Goal: Check status: Check status

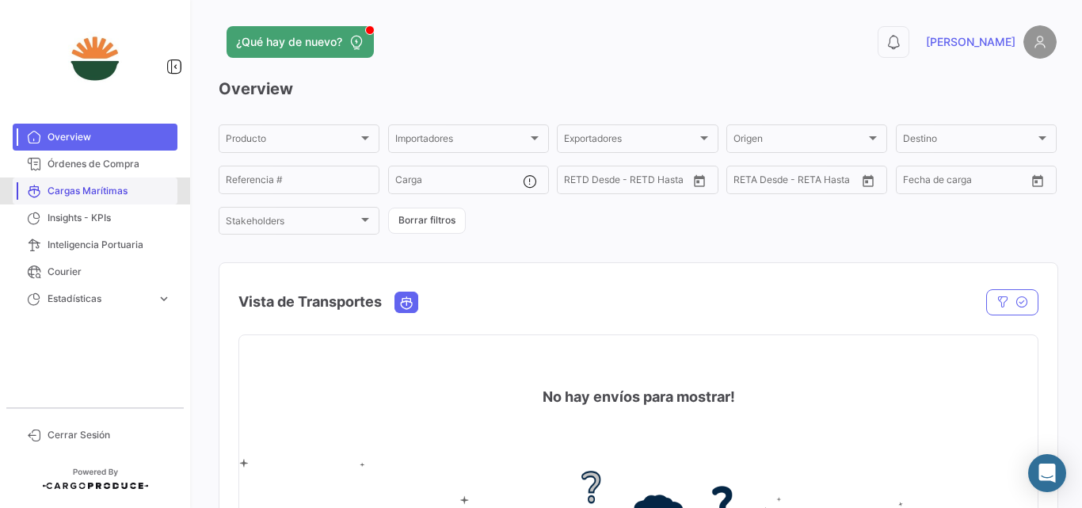
click at [101, 193] on span "Cargas Marítimas" at bounding box center [110, 191] width 124 height 14
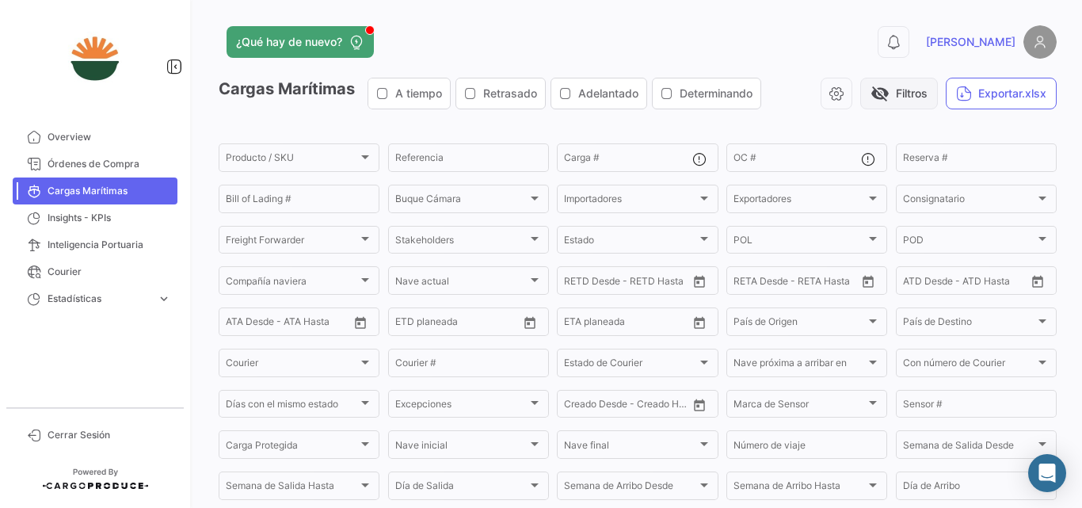
click at [870, 95] on span "visibility_off" at bounding box center [879, 93] width 19 height 19
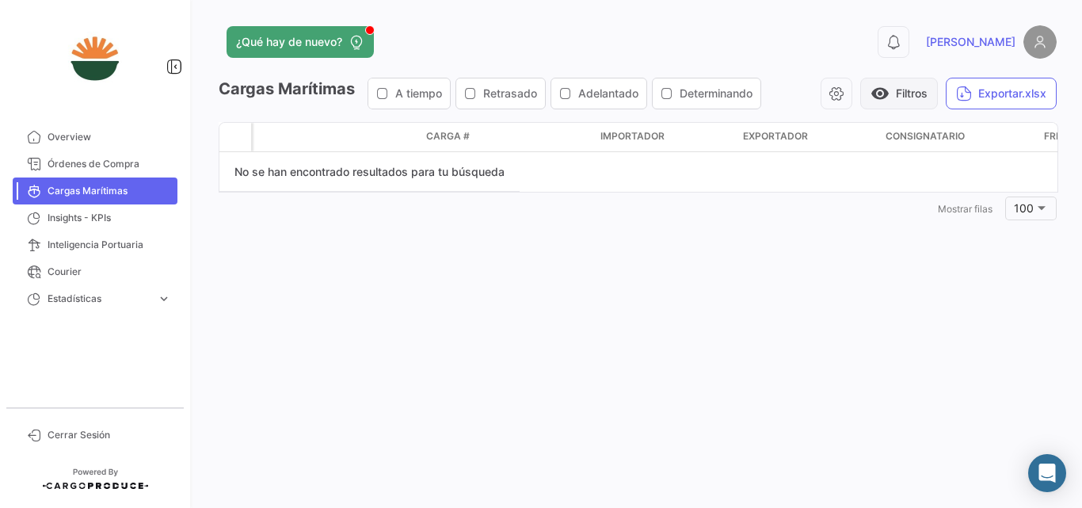
click at [881, 85] on span "visibility" at bounding box center [879, 93] width 19 height 19
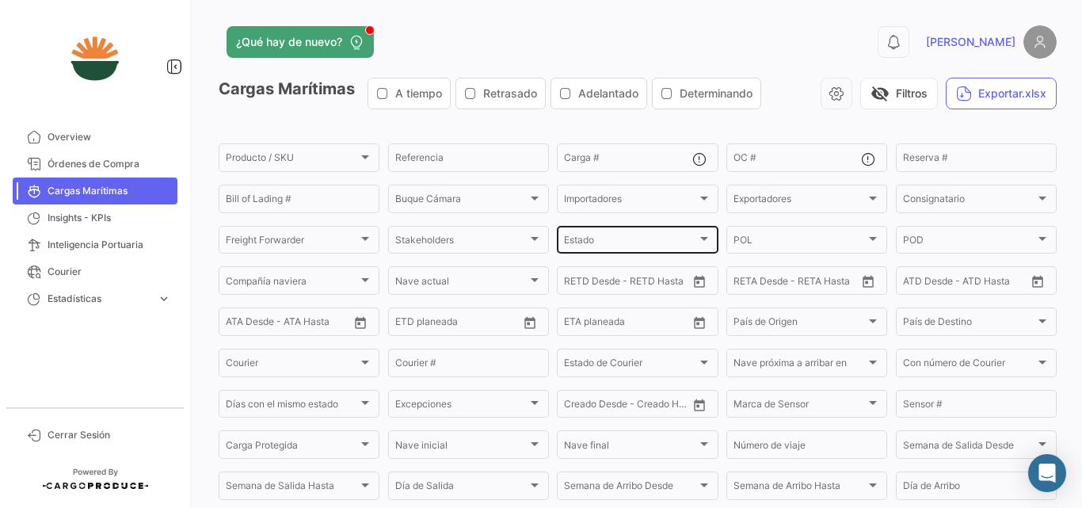
click at [637, 227] on div "Estado Estado" at bounding box center [637, 238] width 146 height 31
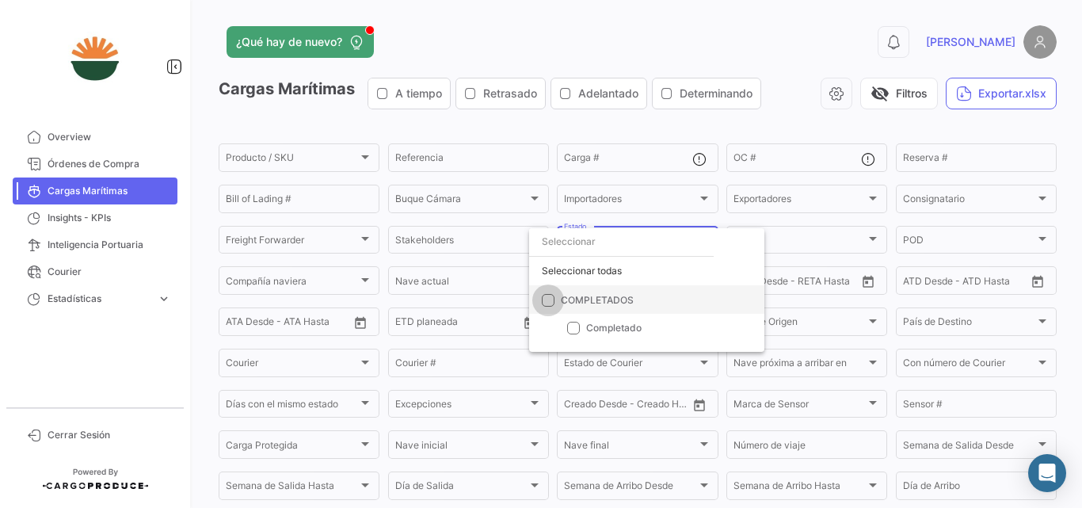
click at [607, 306] on span "COMPLETADOS" at bounding box center [597, 299] width 73 height 14
click at [548, 306] on input "COMPLETADOS" at bounding box center [547, 306] width 1 height 1
checkbox input "true"
click at [809, 128] on div at bounding box center [541, 254] width 1082 height 508
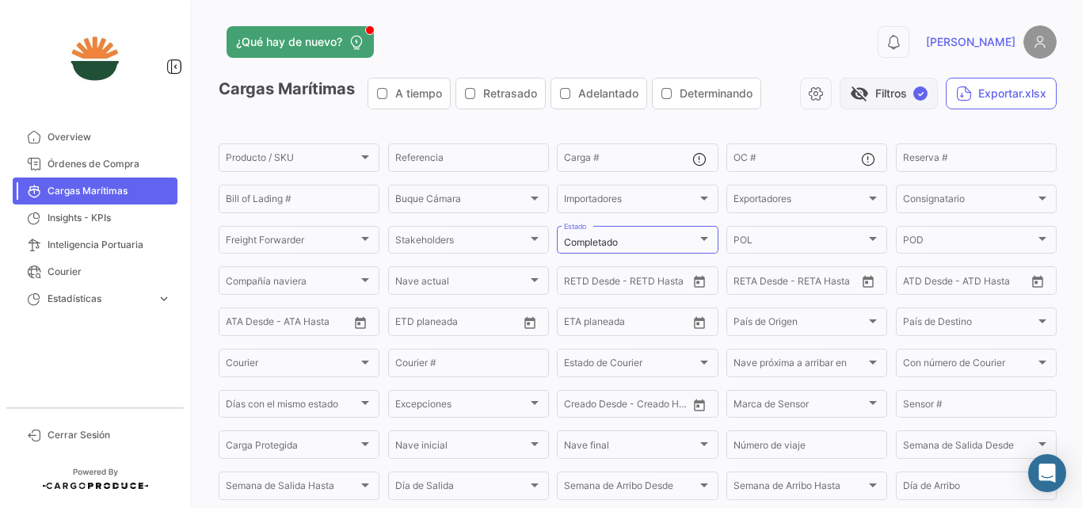
click at [865, 92] on button "visibility_off Filtros ✓" at bounding box center [888, 94] width 98 height 32
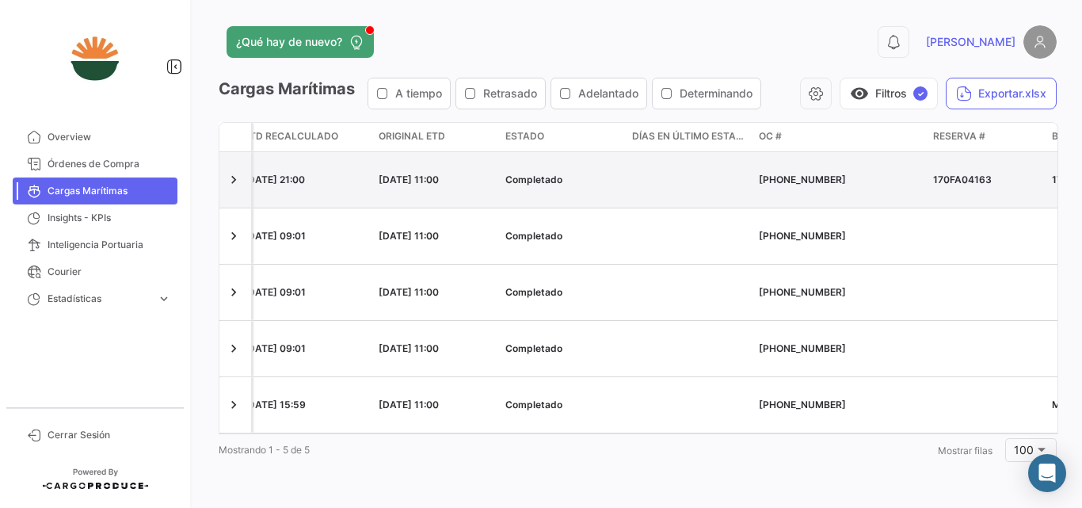
scroll to position [0, 2164]
